Goal: Information Seeking & Learning: Understand process/instructions

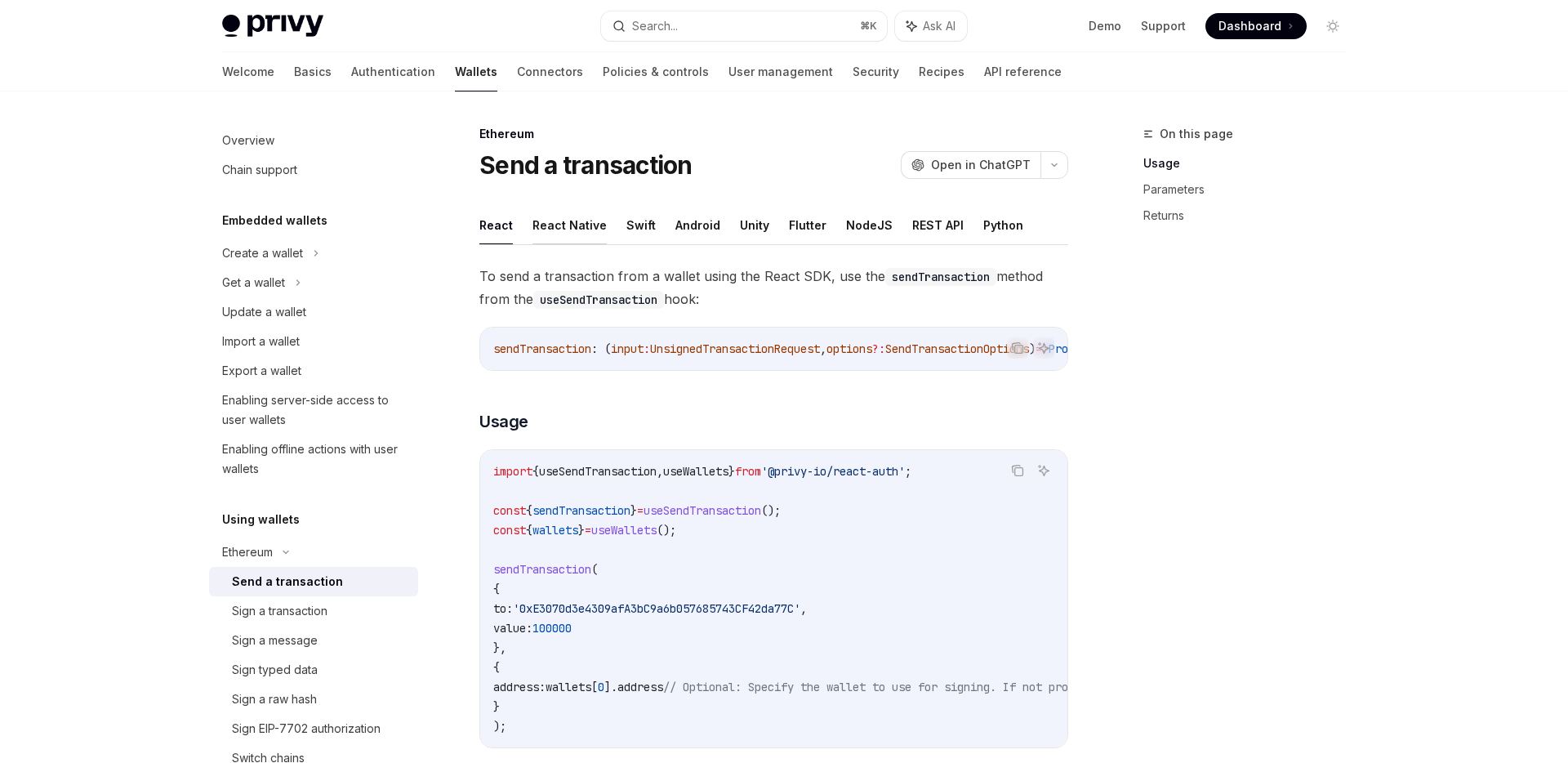
click at [574, 234] on button "React Native" at bounding box center [569, 225] width 75 height 39
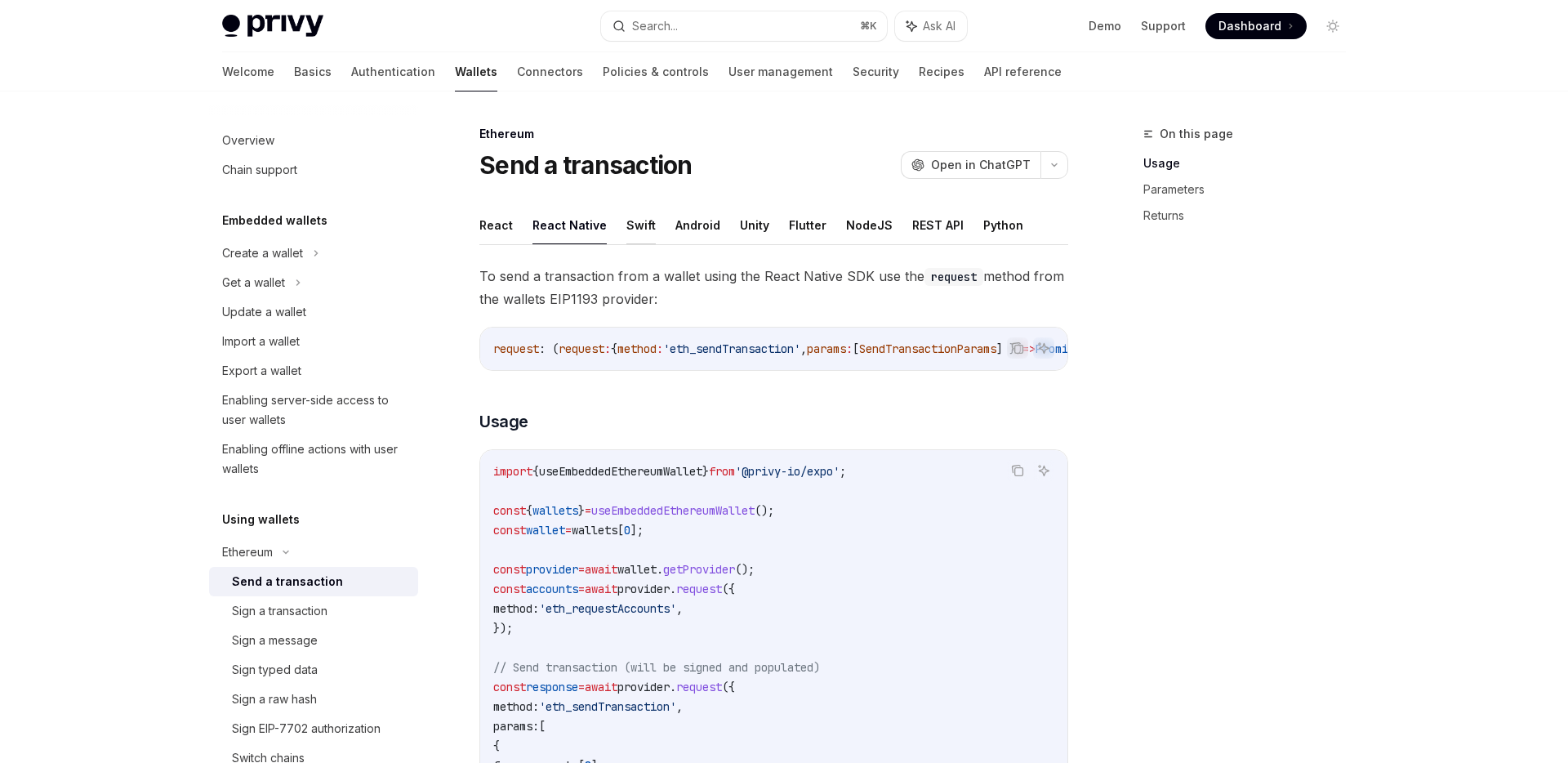
click at [629, 234] on button "Swift" at bounding box center [641, 225] width 30 height 39
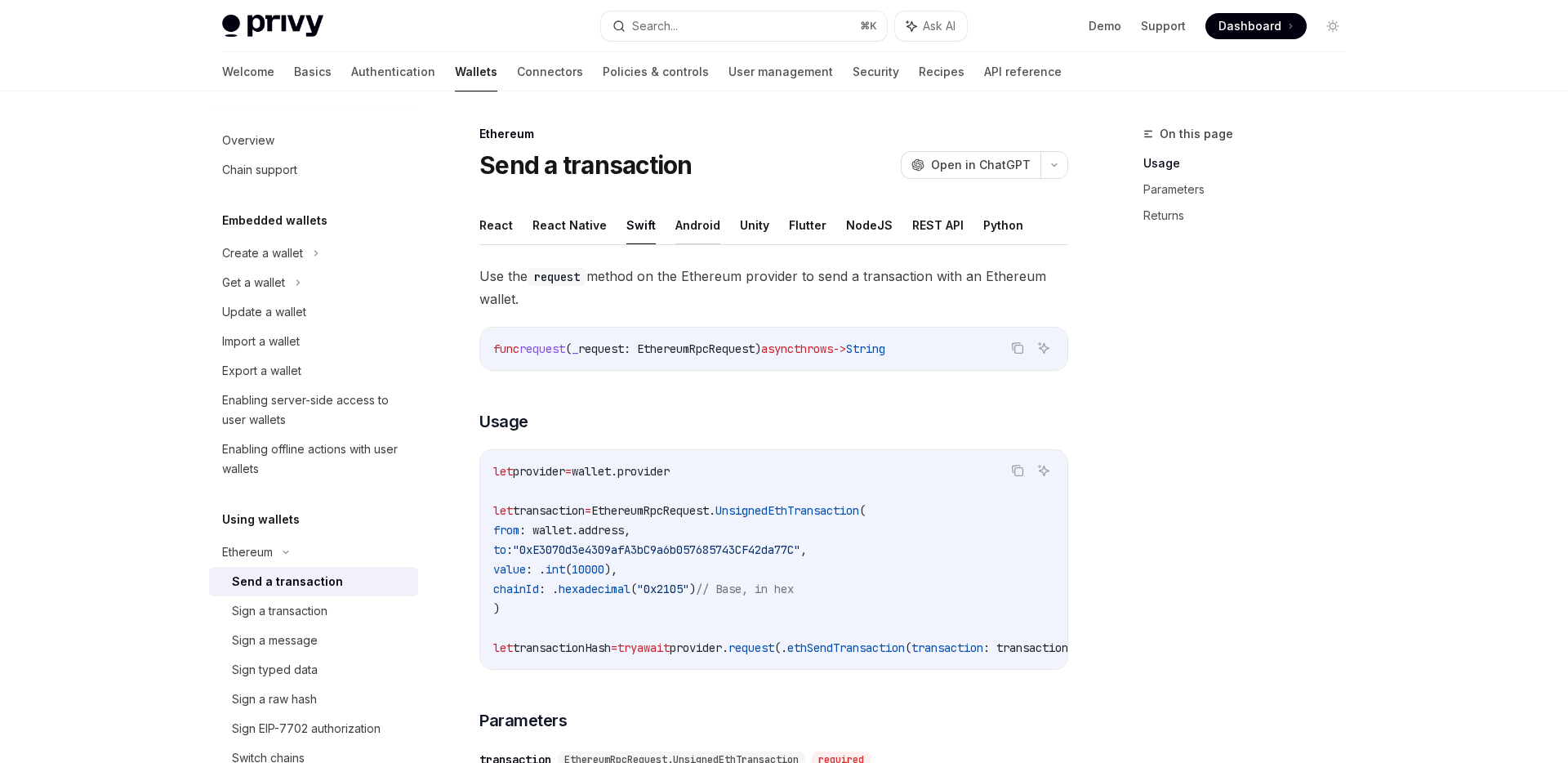
click at [685, 235] on button "Android" at bounding box center [698, 225] width 45 height 39
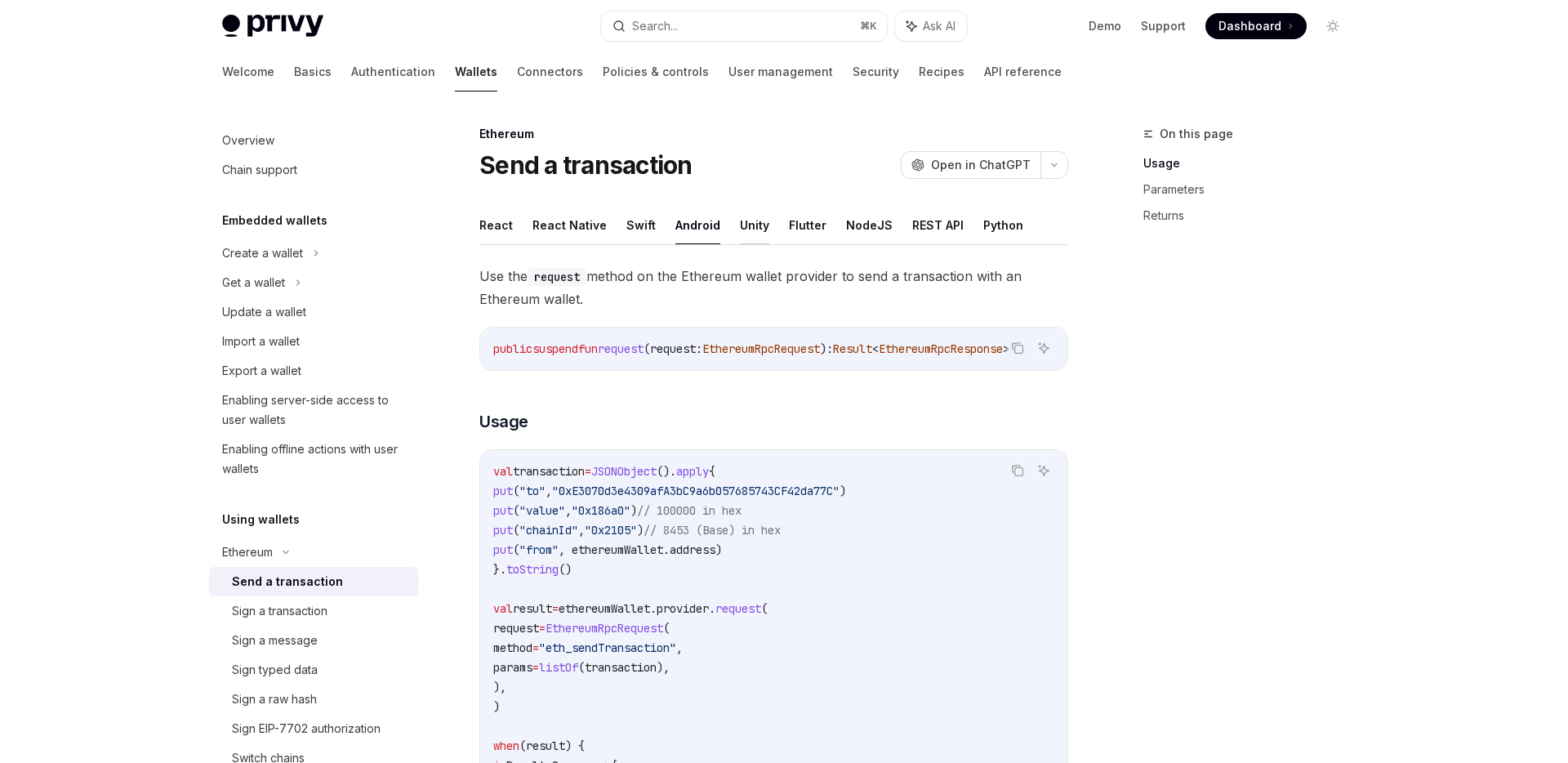
click at [752, 228] on button "Unity" at bounding box center [754, 225] width 30 height 39
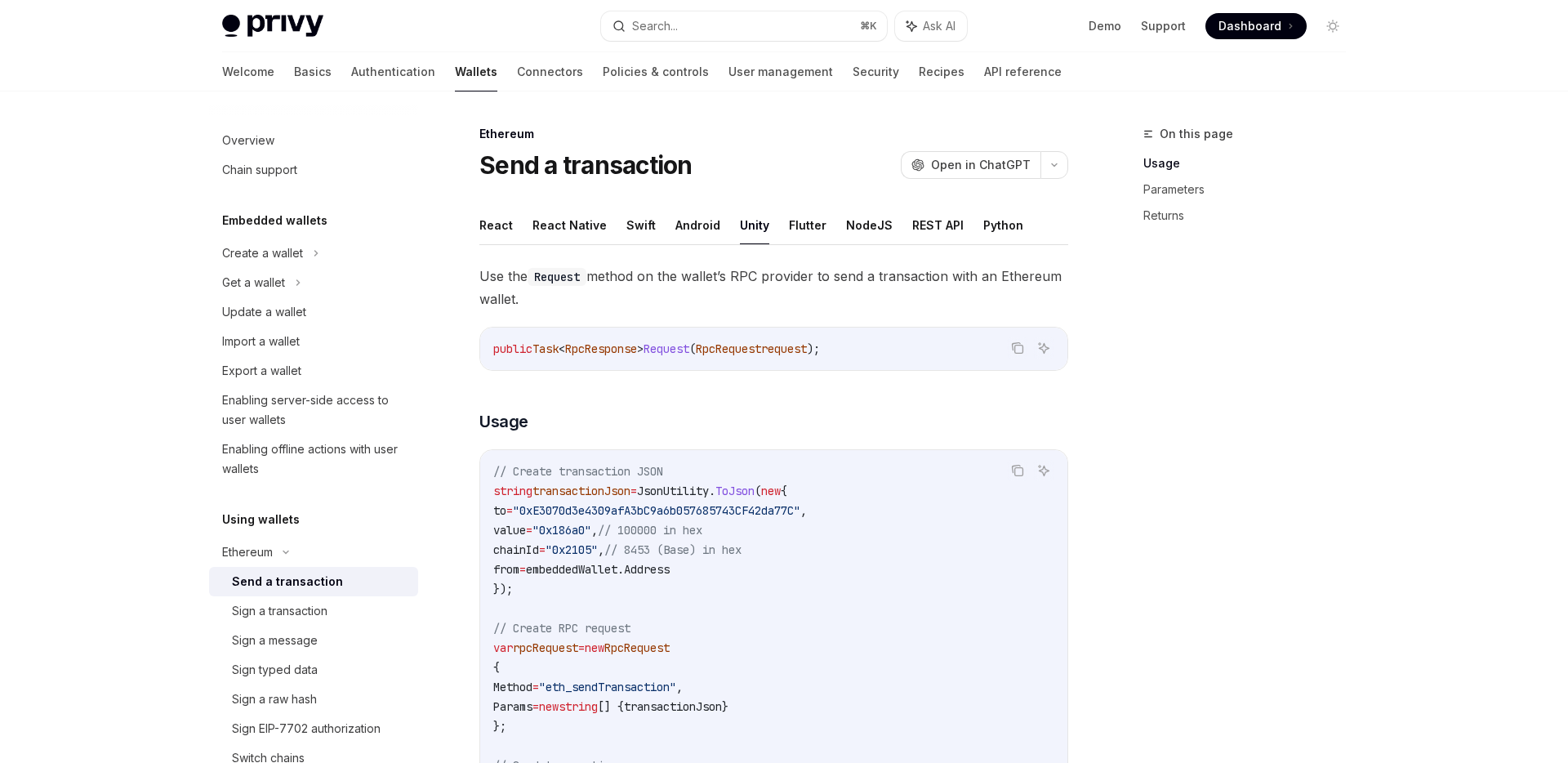
click at [779, 228] on ul "React React Native Swift Android Unity Flutter NodeJS REST API Python" at bounding box center [773, 226] width 589 height 40
click at [846, 228] on button "NodeJS" at bounding box center [869, 225] width 47 height 39
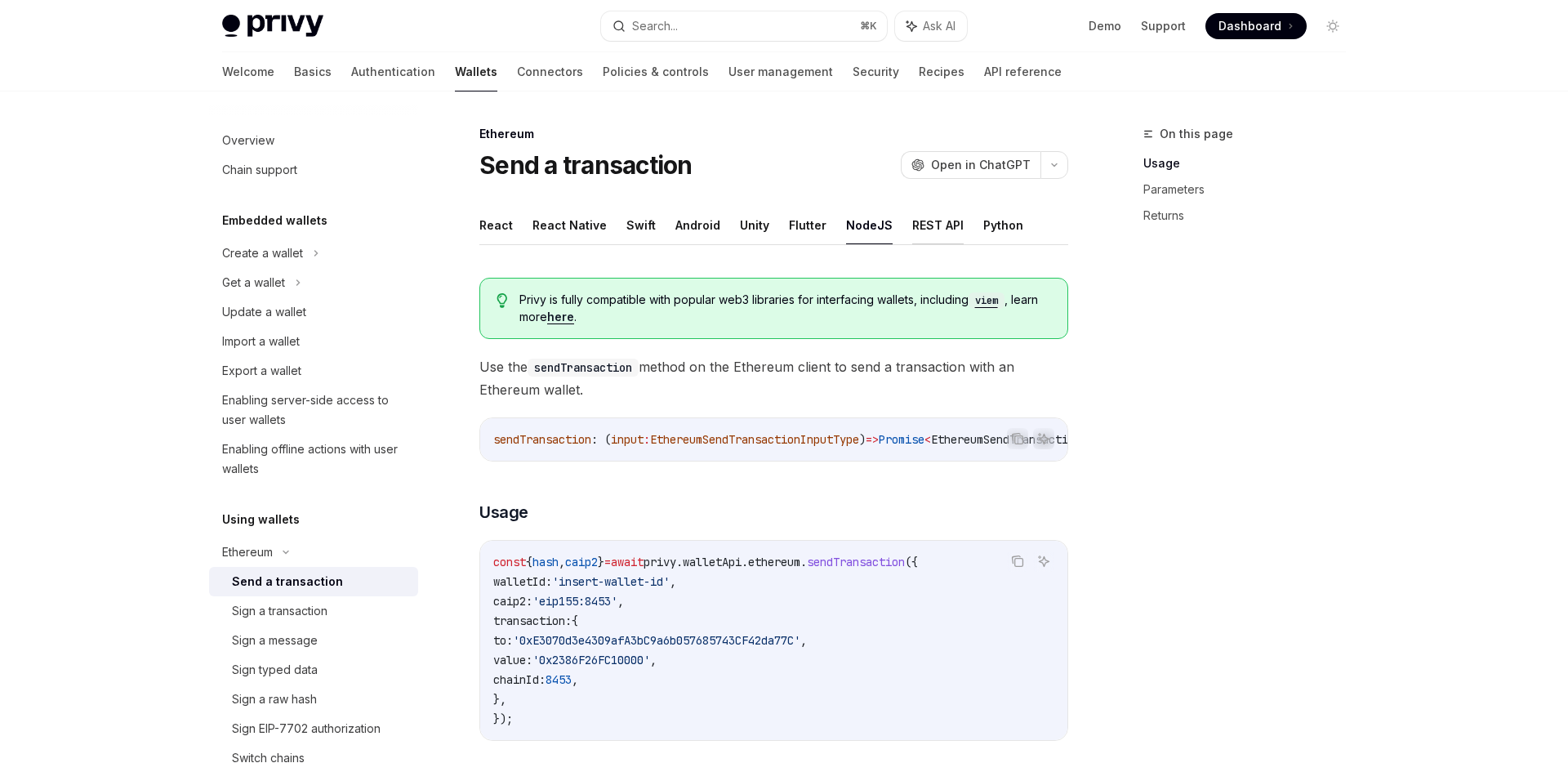
click at [922, 231] on button "REST API" at bounding box center [938, 225] width 51 height 39
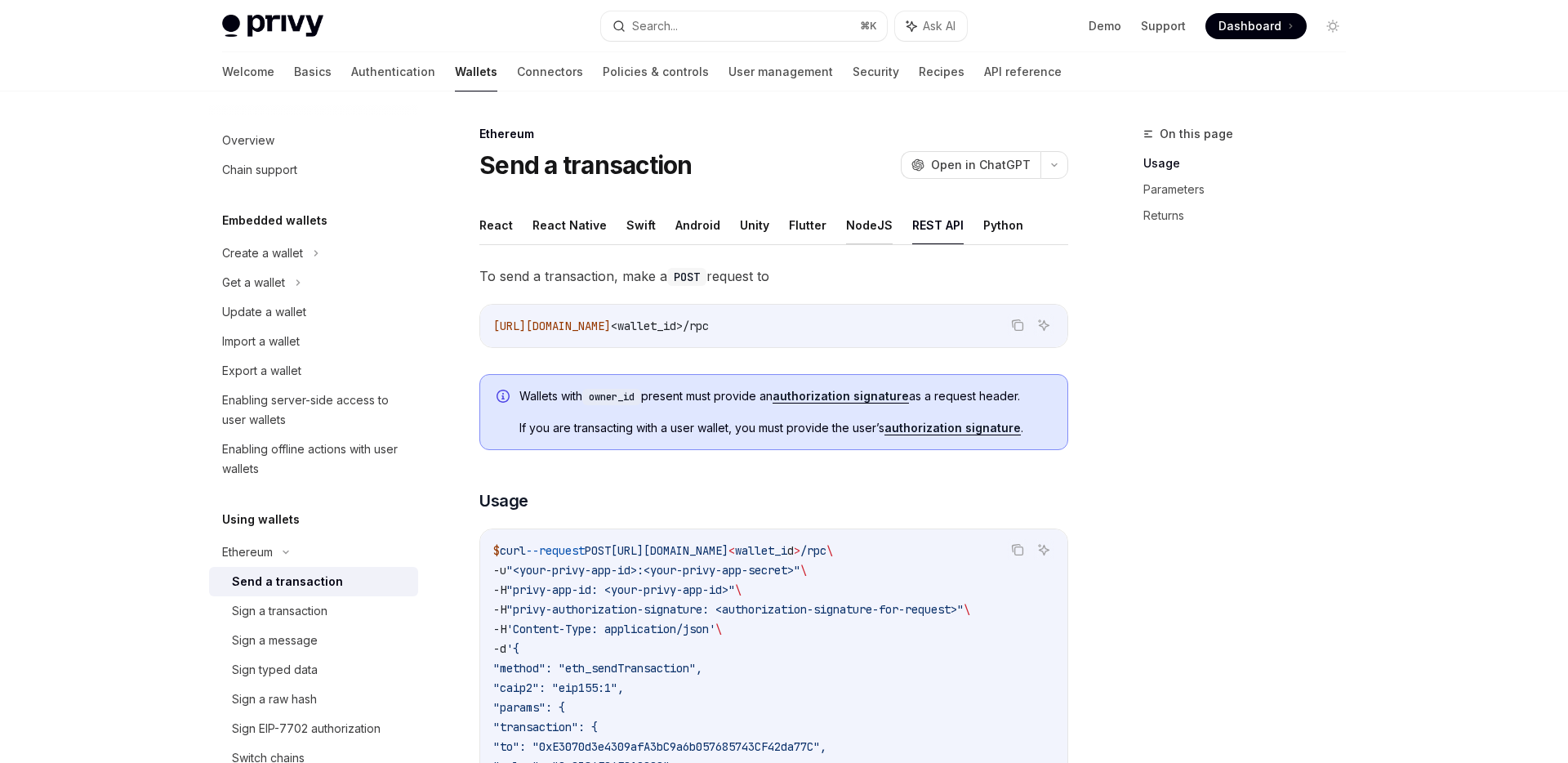
click at [879, 227] on ul "React React Native Swift Android Unity Flutter NodeJS REST API Python" at bounding box center [773, 226] width 589 height 40
click at [860, 243] on button "NodeJS" at bounding box center [869, 225] width 47 height 39
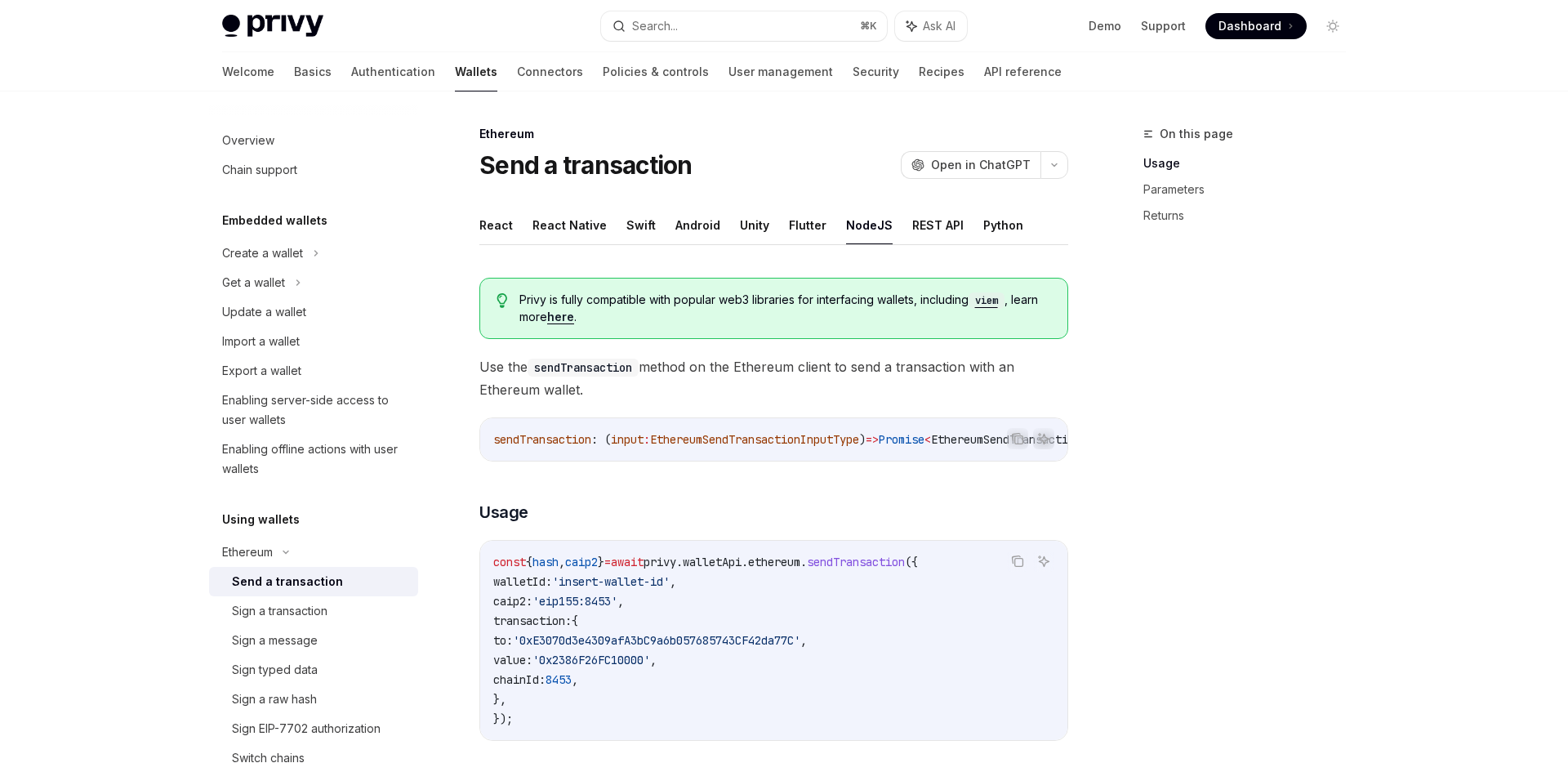
click at [1009, 223] on ul "React React Native Swift Android Unity Flutter NodeJS REST API Python" at bounding box center [773, 226] width 589 height 40
click at [502, 222] on button "React" at bounding box center [495, 225] width 33 height 39
type textarea "*"
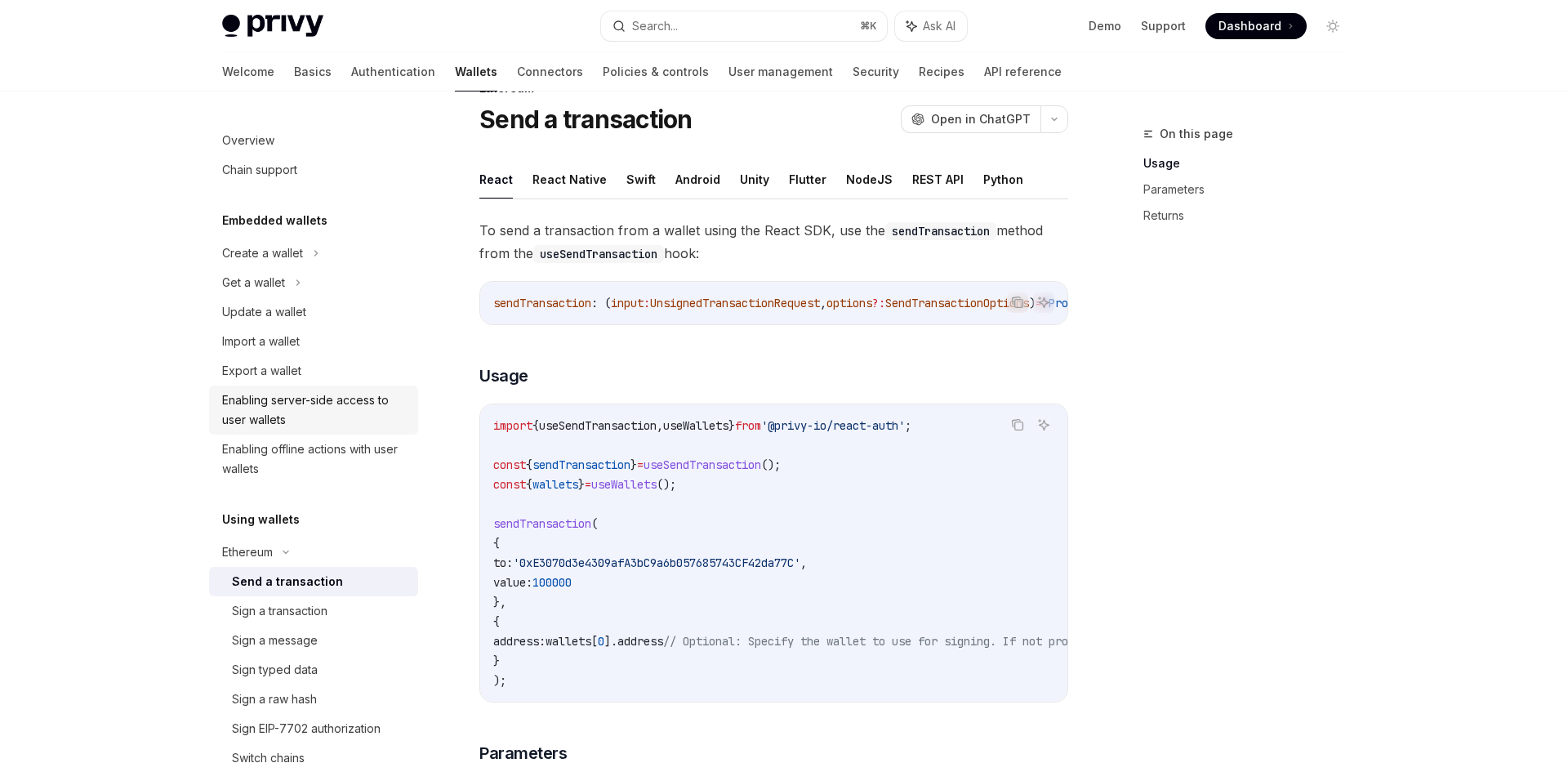
scroll to position [145, 0]
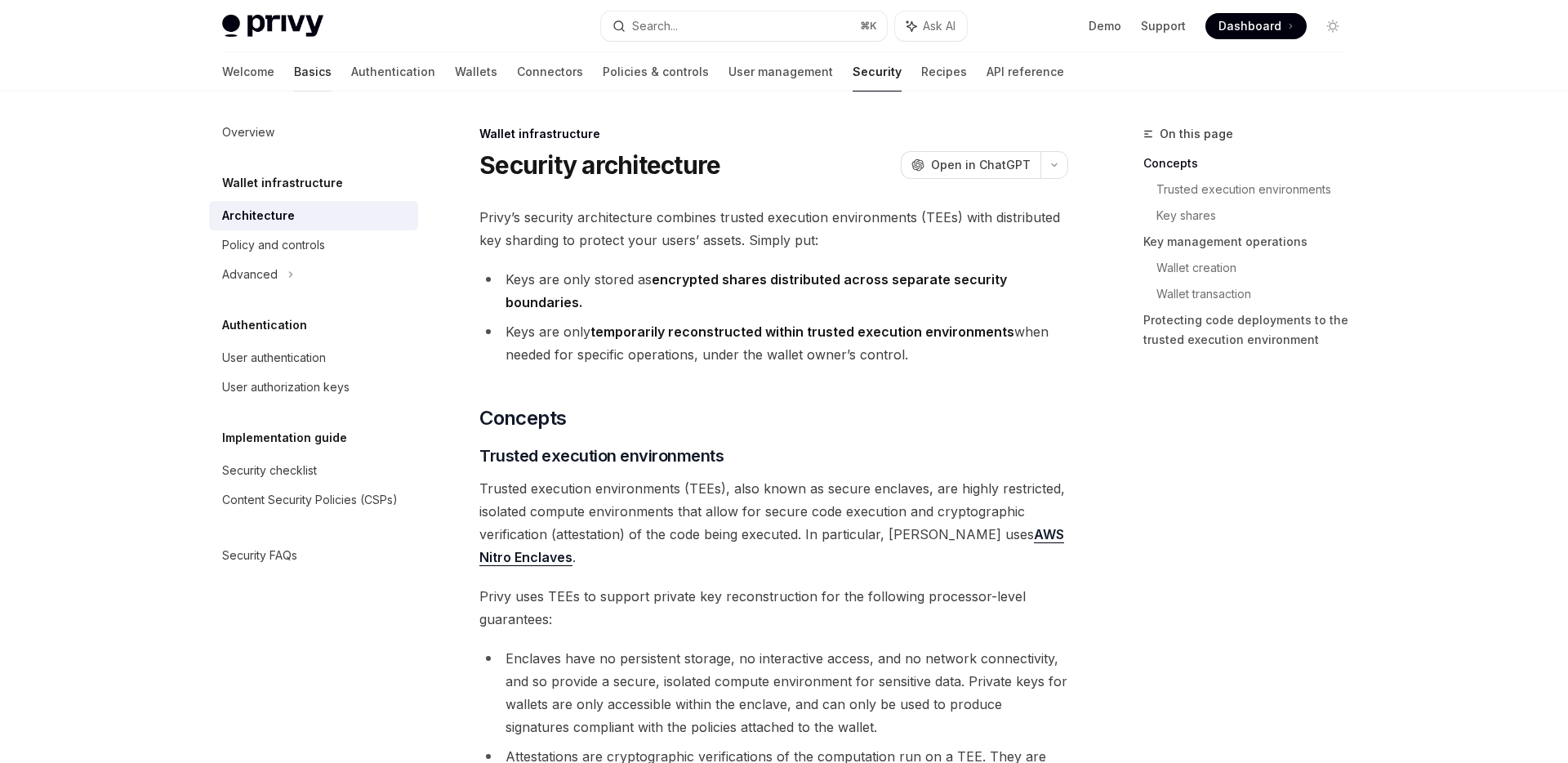
click at [294, 74] on link "Basics" at bounding box center [313, 72] width 38 height 40
type textarea "*"
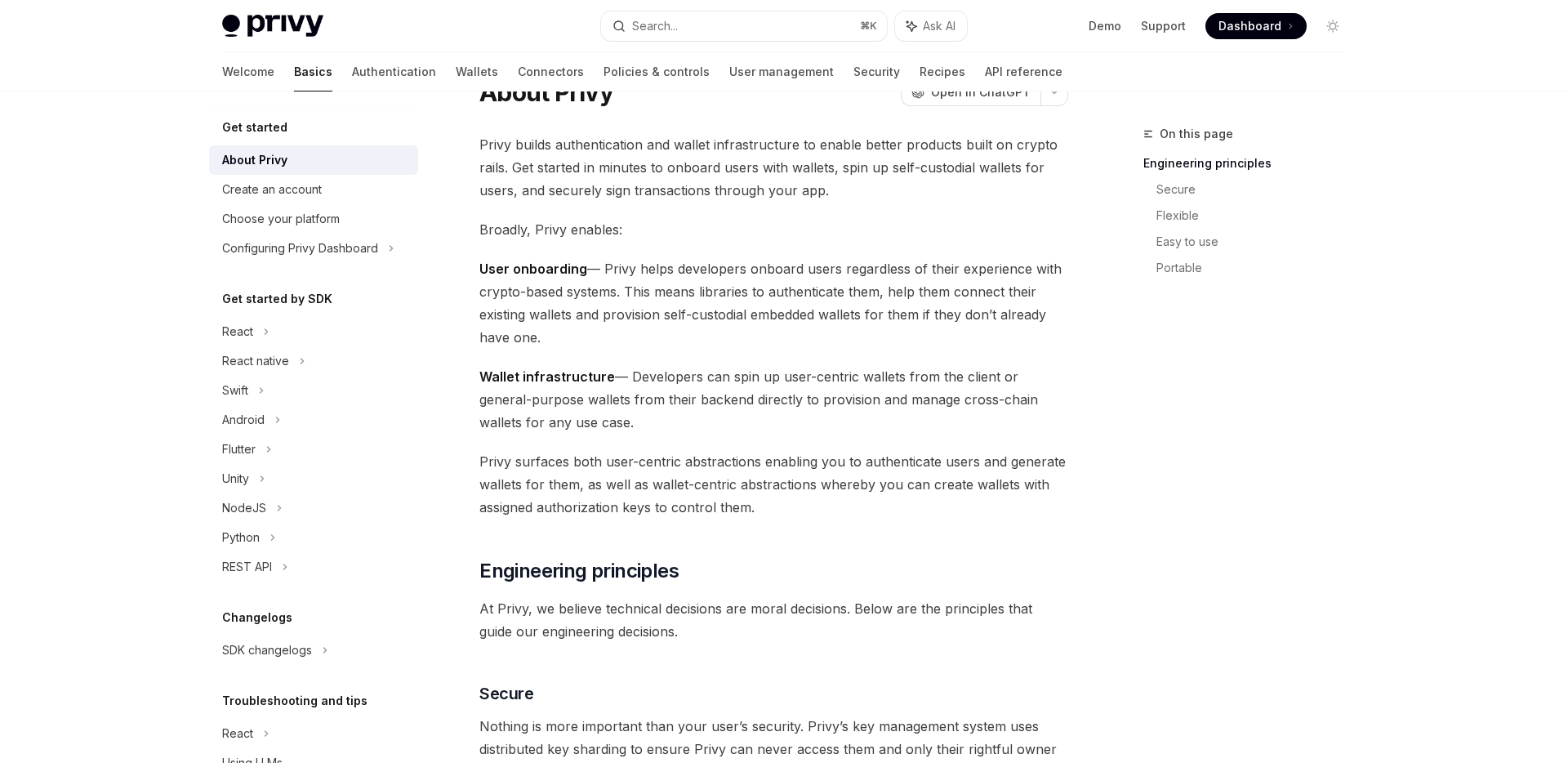
scroll to position [96, 0]
